Goal: Task Accomplishment & Management: Complete application form

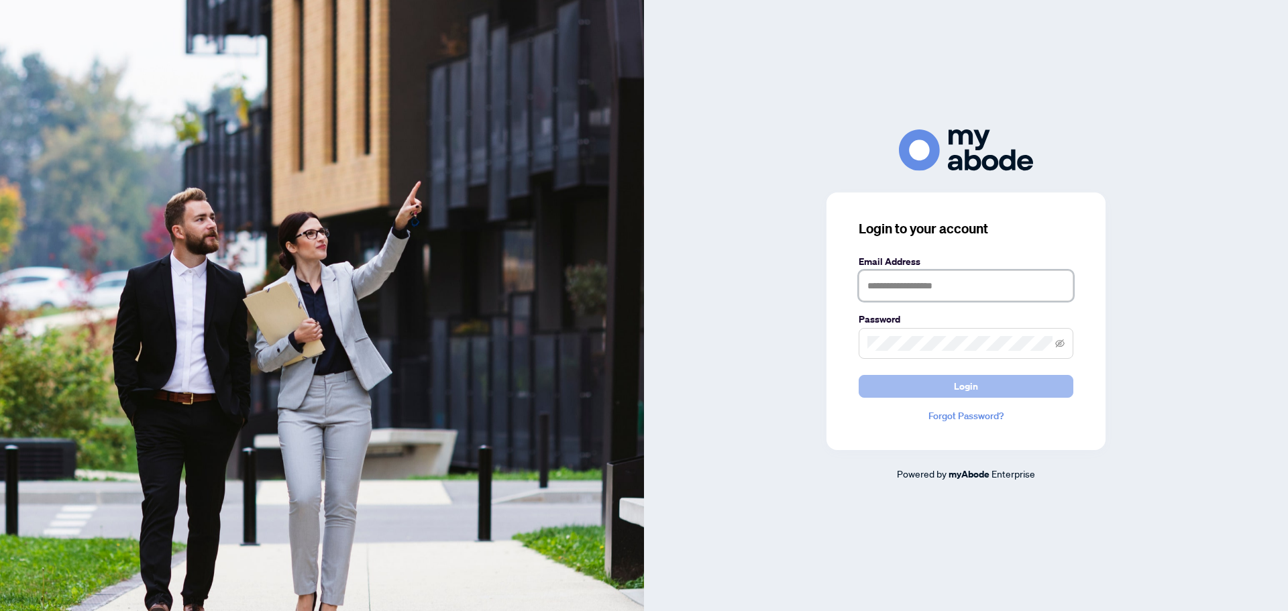
type input "**********"
click at [941, 387] on button "Login" at bounding box center [966, 386] width 215 height 23
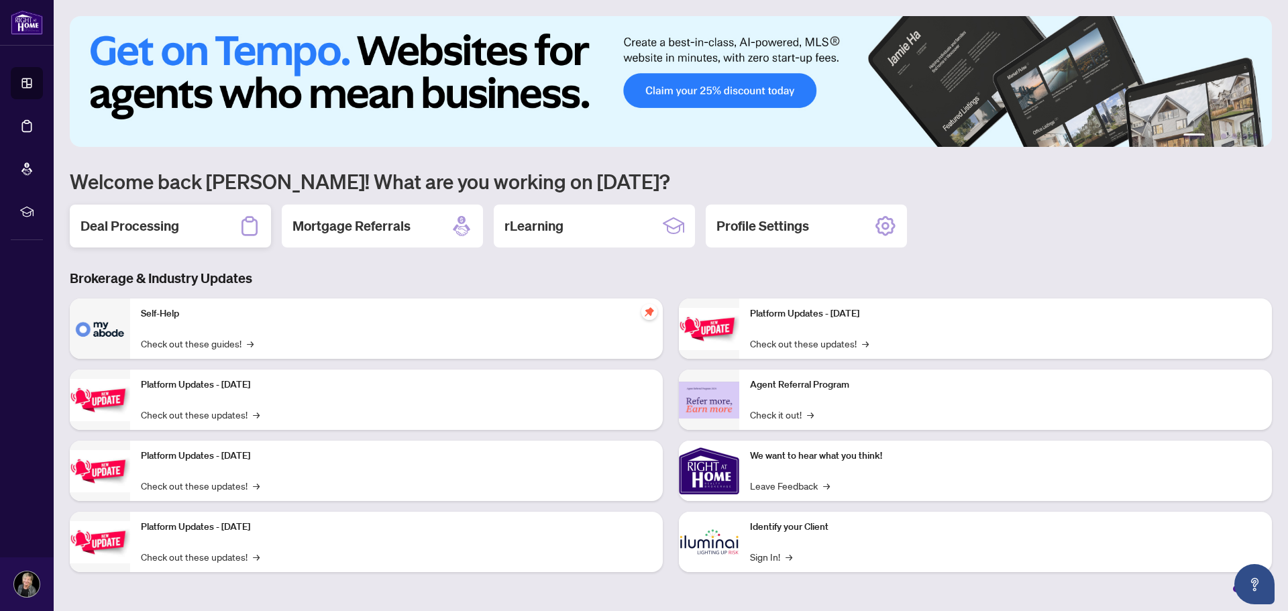
click at [154, 224] on h2 "Deal Processing" at bounding box center [130, 226] width 99 height 19
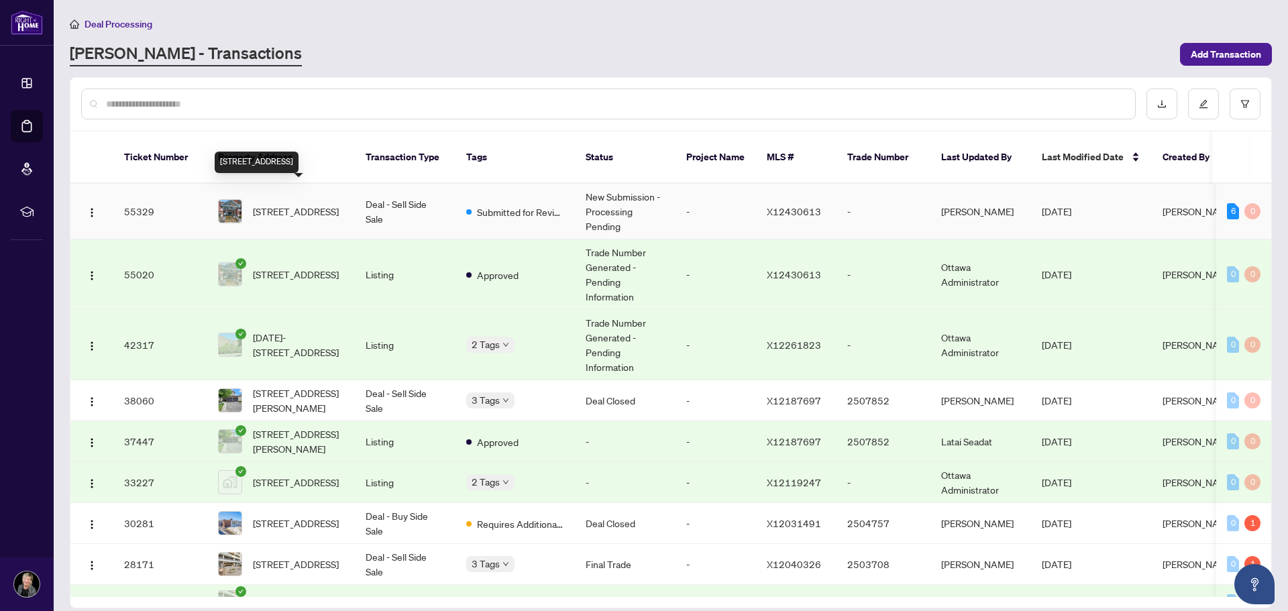
click at [297, 204] on span "[STREET_ADDRESS]" at bounding box center [296, 211] width 86 height 15
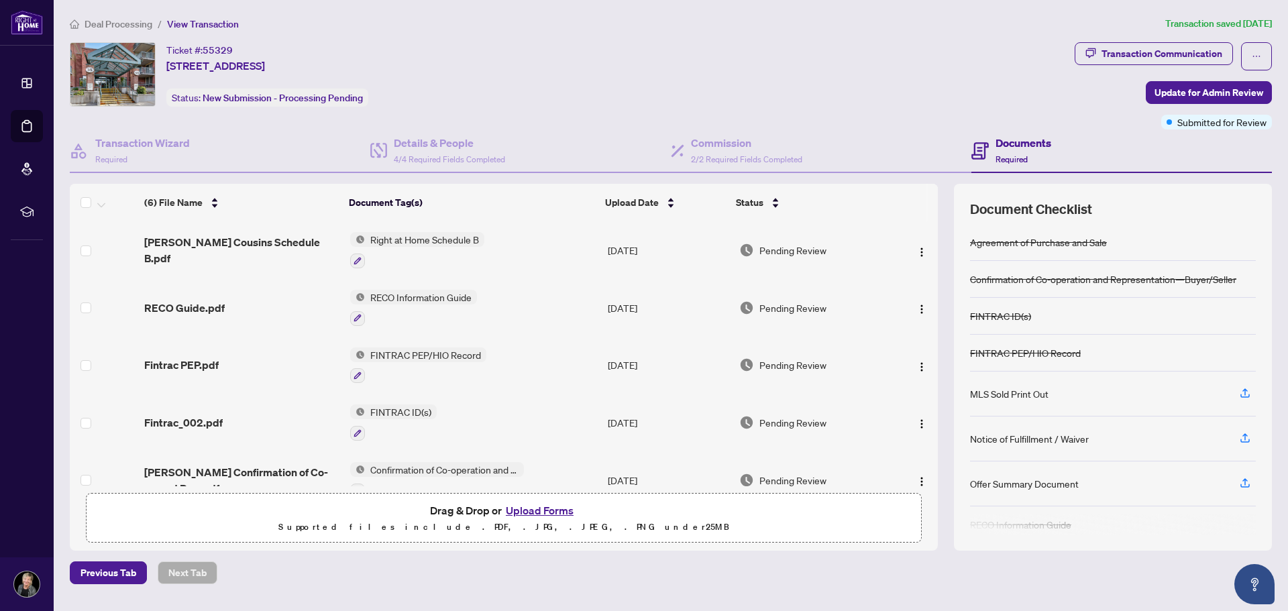
click at [525, 511] on button "Upload Forms" at bounding box center [540, 510] width 76 height 17
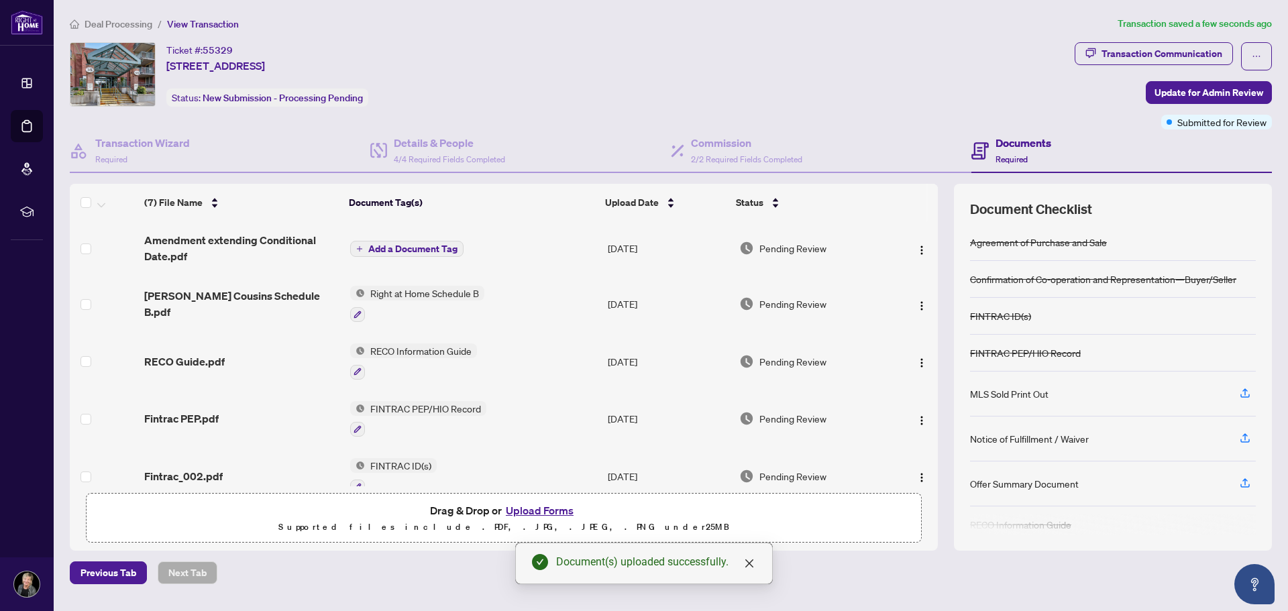
click at [539, 511] on button "Upload Forms" at bounding box center [540, 510] width 76 height 17
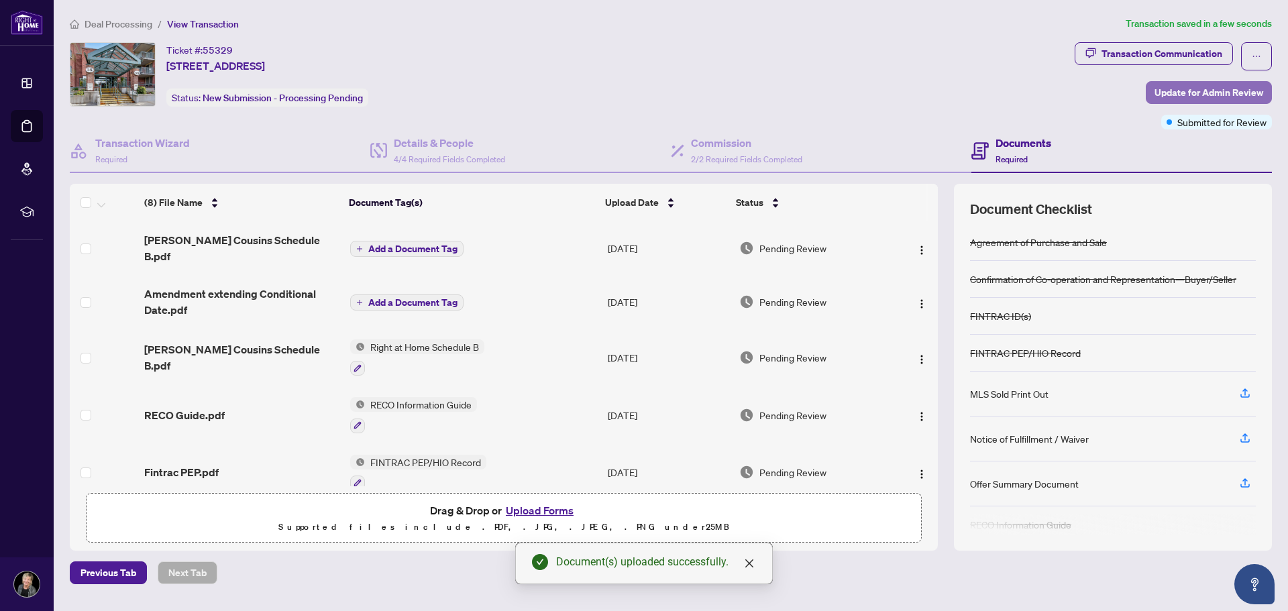
click at [1210, 86] on span "Update for Admin Review" at bounding box center [1209, 92] width 109 height 21
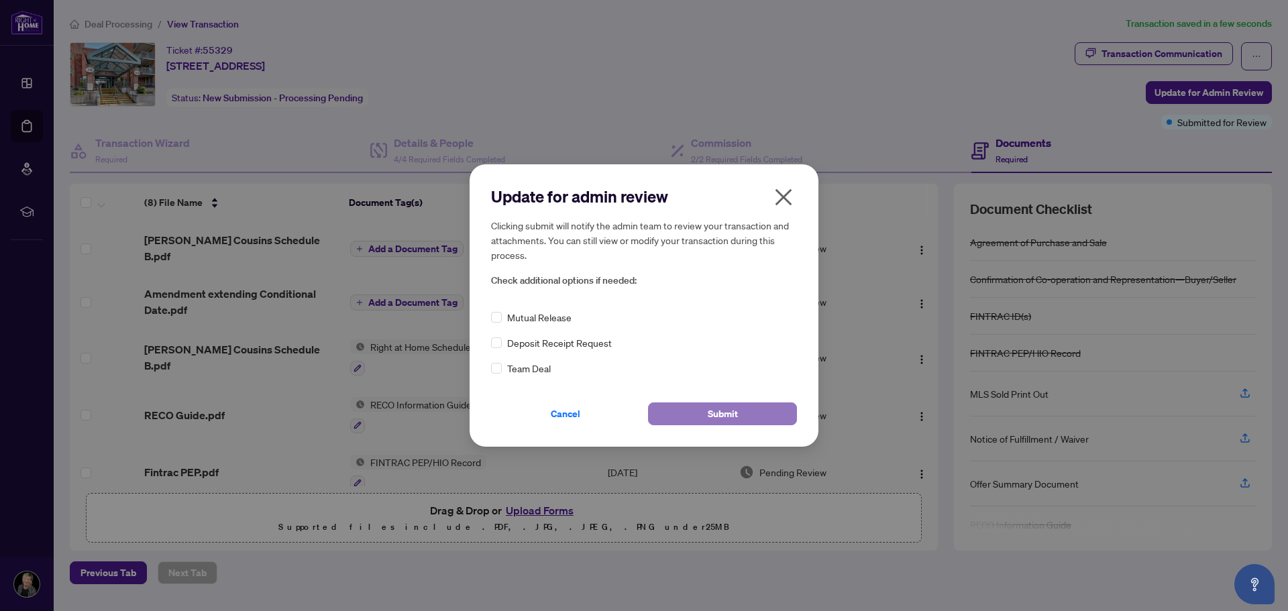
click at [740, 417] on button "Submit" at bounding box center [722, 414] width 149 height 23
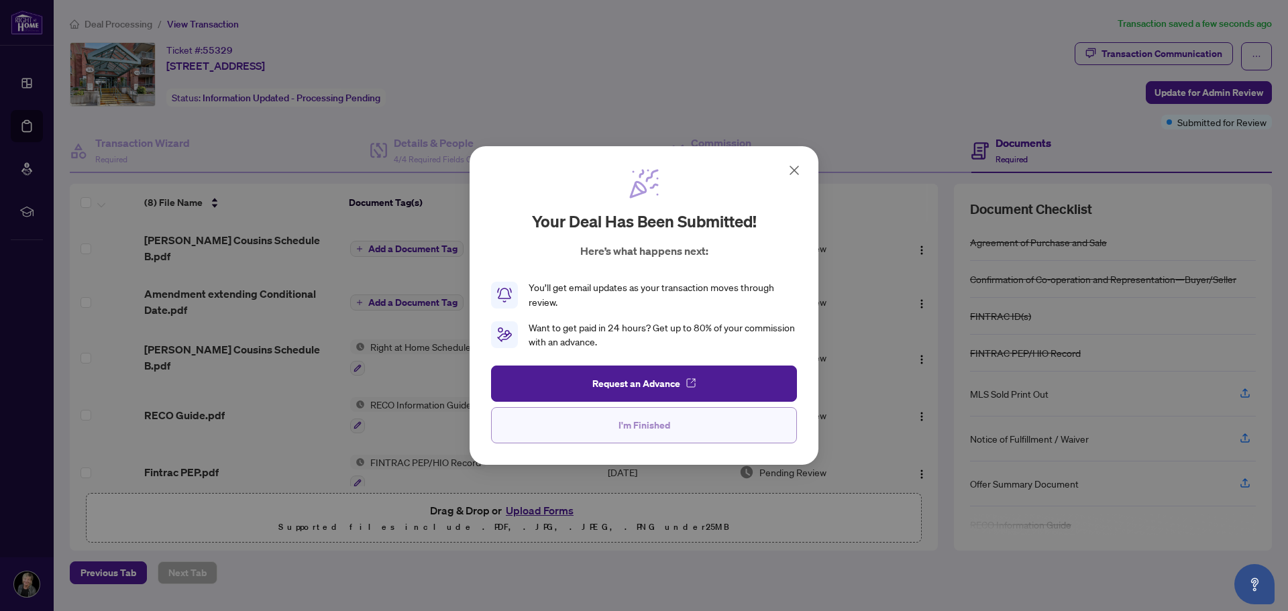
click at [649, 431] on span "I'm Finished" at bounding box center [645, 425] width 52 height 21
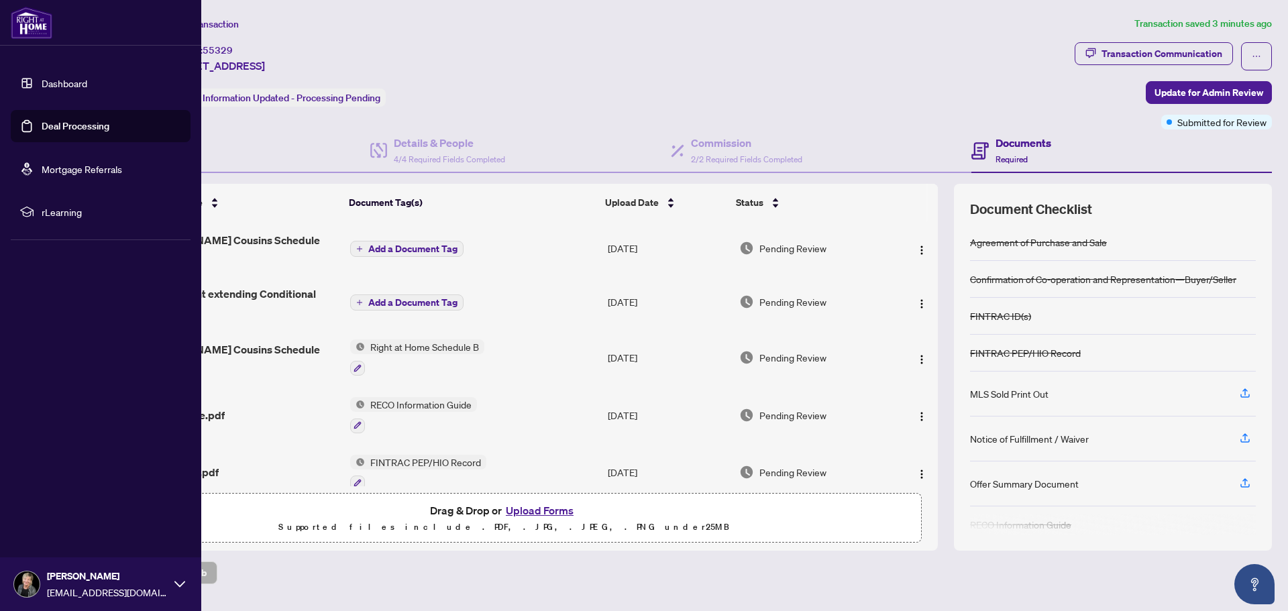
click at [183, 594] on div "[PERSON_NAME] [EMAIL_ADDRESS][DOMAIN_NAME]" at bounding box center [100, 585] width 201 height 54
click at [60, 507] on span "Logout" at bounding box center [54, 504] width 30 height 21
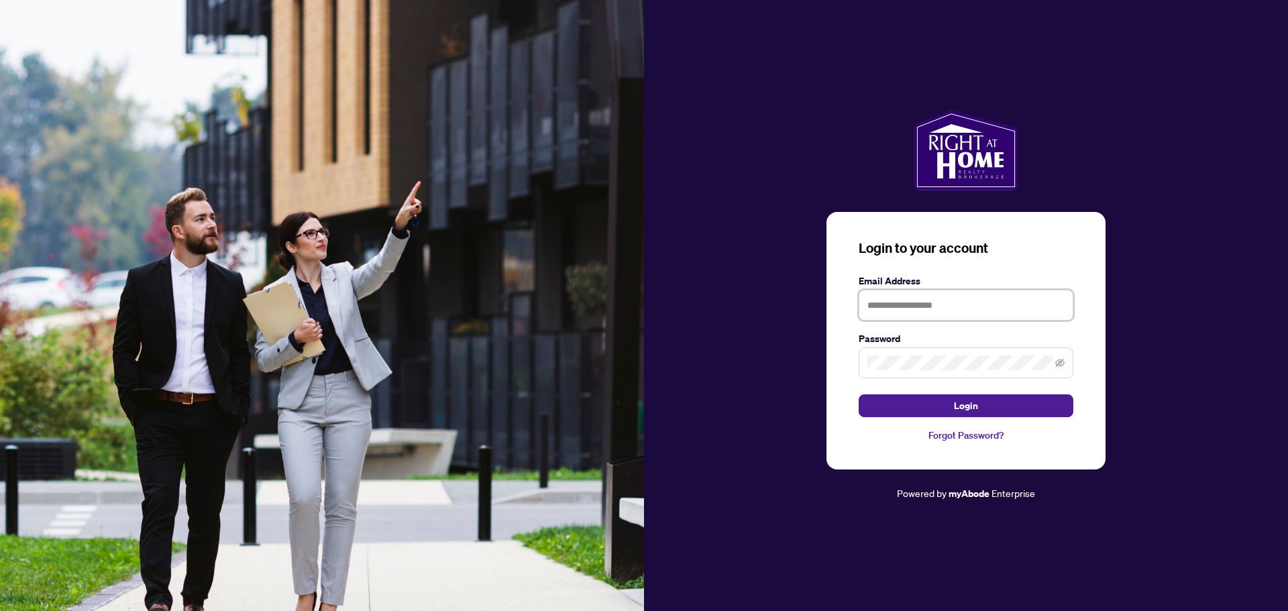
type input "**********"
